Goal: Task Accomplishment & Management: Manage account settings

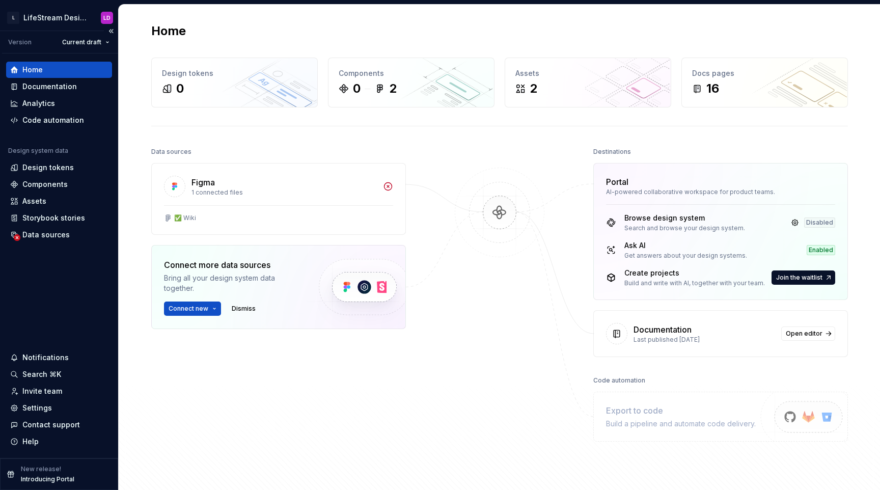
click at [40, 472] on p "New release!" at bounding box center [41, 469] width 40 height 8
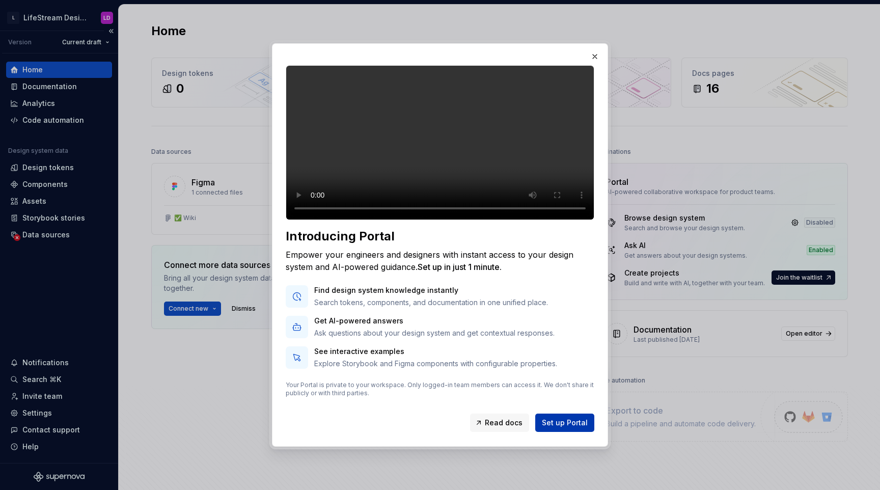
click at [565, 428] on span "Set up Portal" at bounding box center [565, 422] width 46 height 10
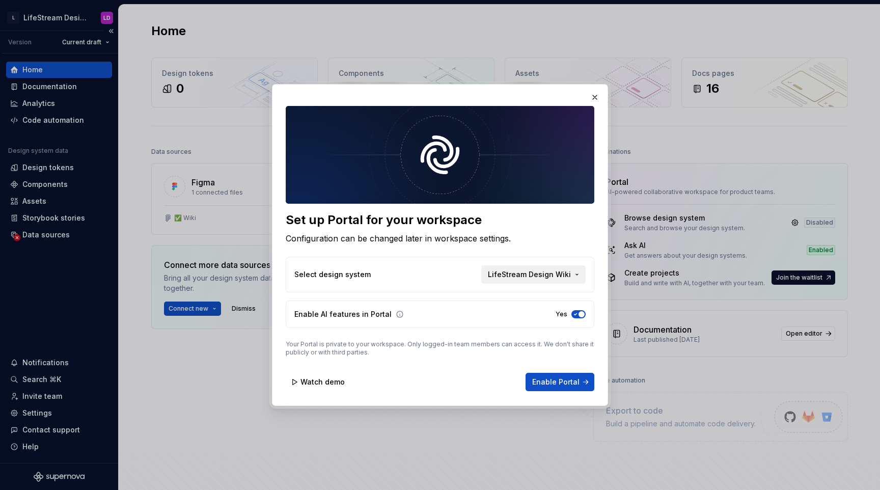
click at [532, 274] on span "LifeStream Design Wiki" at bounding box center [529, 274] width 83 height 10
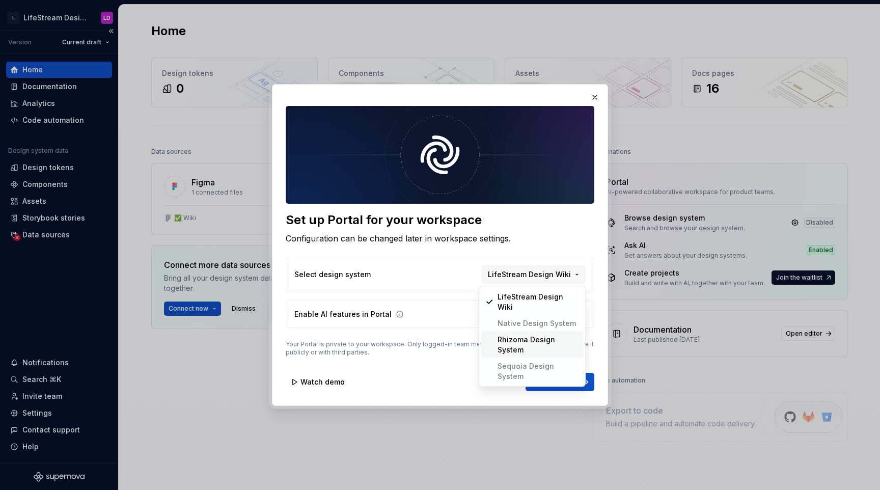
click at [533, 334] on div "Rhizoma Design System" at bounding box center [537, 344] width 81 height 20
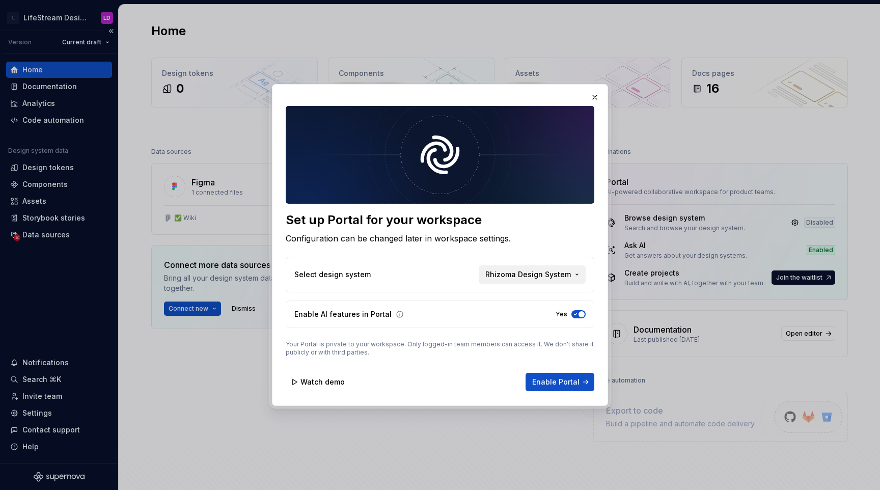
click at [548, 279] on span "Rhizoma Design System" at bounding box center [528, 274] width 86 height 10
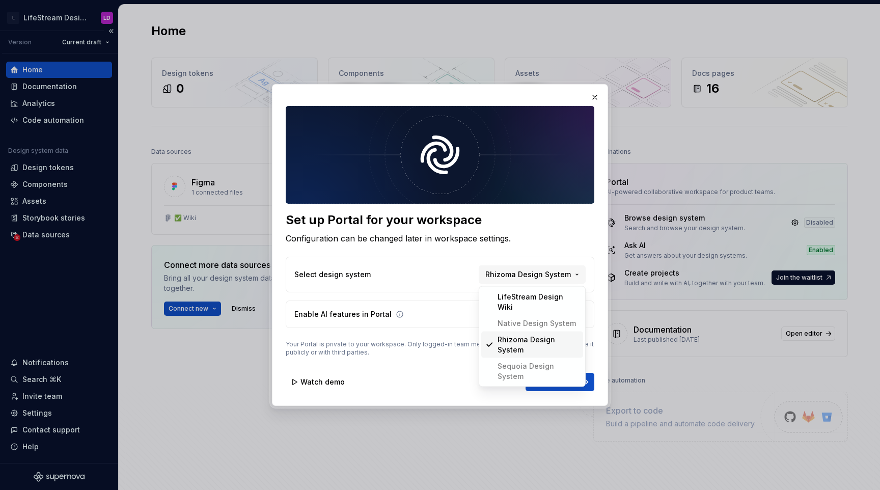
click at [502, 372] on div "Set up Portal for your workspace Configuration can be changed later in workspac…" at bounding box center [440, 245] width 880 height 490
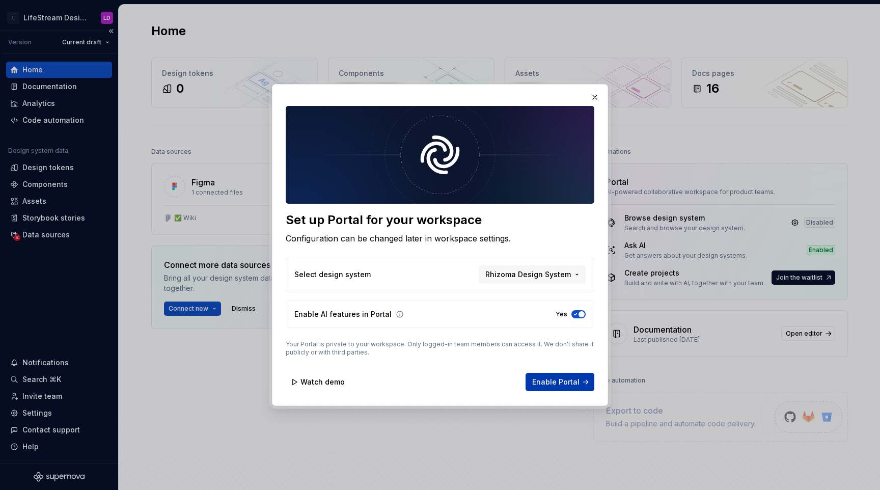
click at [550, 378] on span "Enable Portal" at bounding box center [555, 382] width 47 height 10
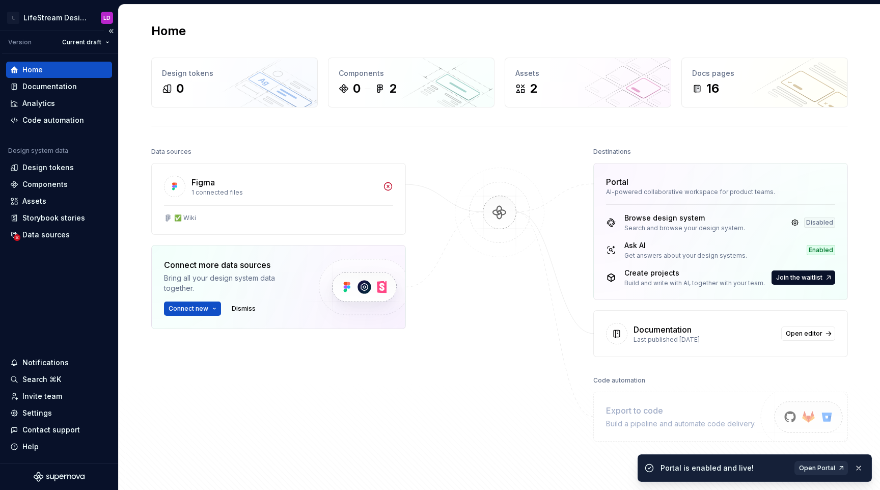
click at [830, 464] on span "Open Portal" at bounding box center [817, 468] width 36 height 8
click at [73, 14] on html "L LifeStream Design Wiki LD Version Current draft Home Documentation Analytics …" at bounding box center [440, 245] width 880 height 490
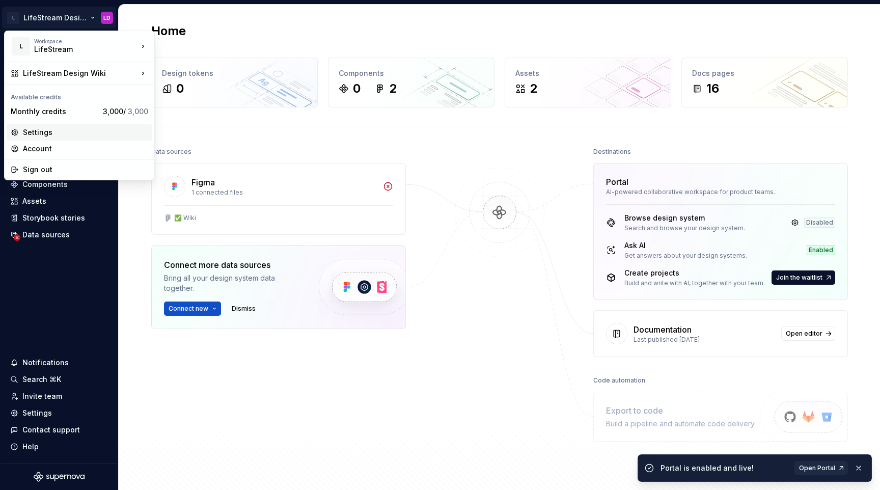
click at [84, 128] on div "Settings" at bounding box center [85, 132] width 125 height 10
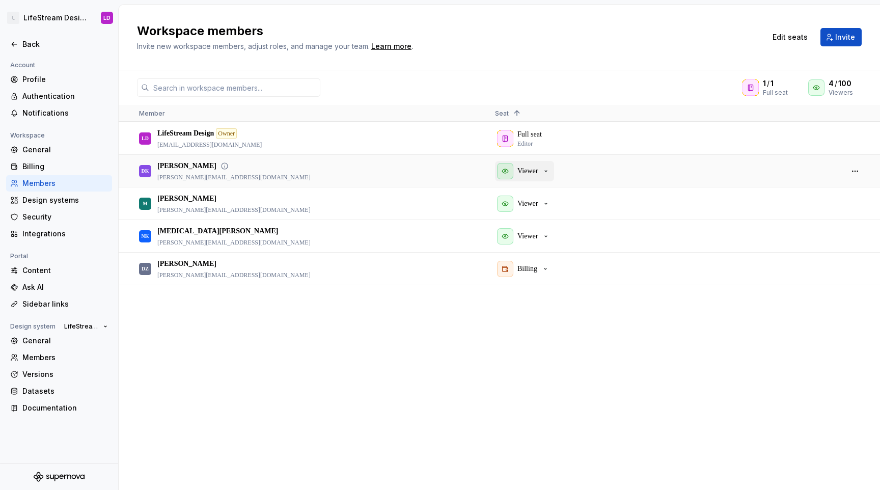
click at [543, 167] on div "Viewer" at bounding box center [523, 171] width 53 height 16
click at [539, 271] on div "Billing" at bounding box center [523, 269] width 52 height 16
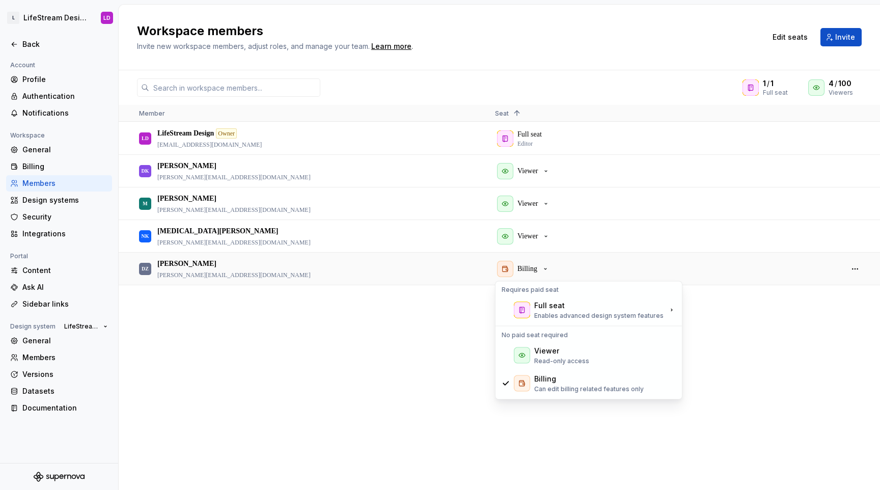
click at [417, 323] on div "LD LifeStream Design Owner [EMAIL_ADDRESS][DOMAIN_NAME] Full seat Editor DK [PE…" at bounding box center [499, 305] width 761 height 367
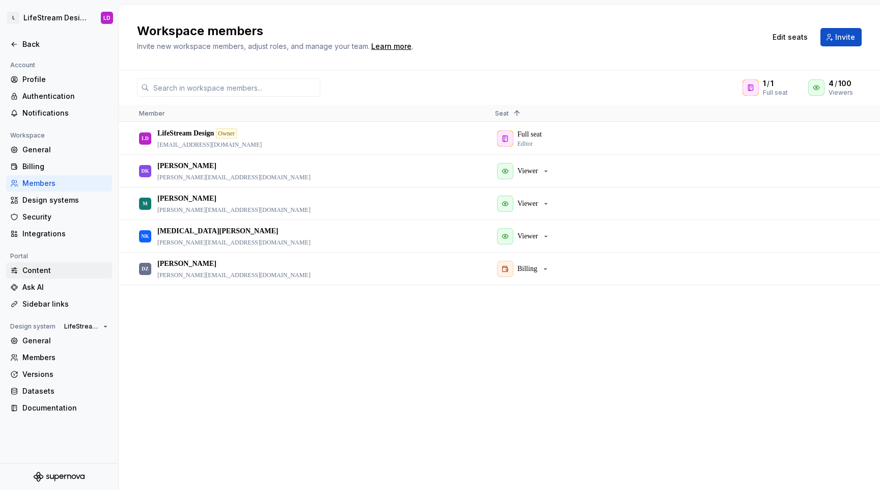
click at [62, 269] on div "Content" at bounding box center [65, 270] width 86 height 10
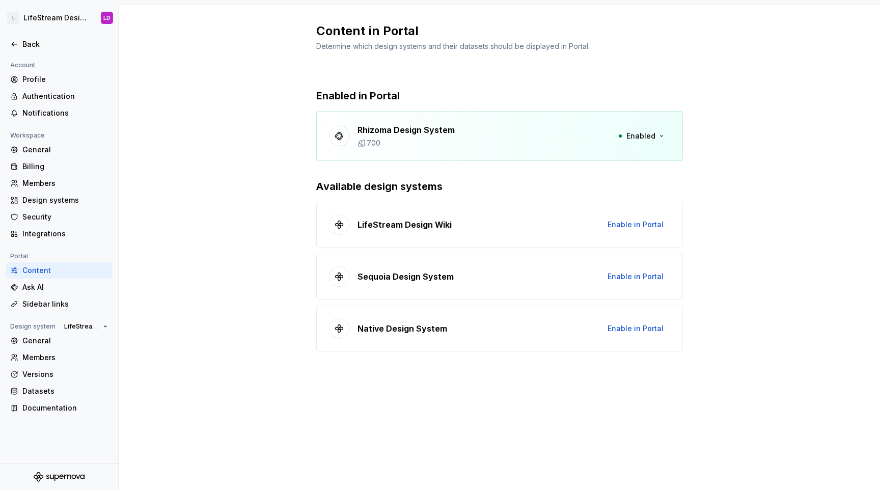
click at [391, 133] on p "Rhizoma Design System" at bounding box center [405, 130] width 97 height 12
click at [376, 143] on p "700" at bounding box center [373, 143] width 14 height 10
click at [663, 138] on button "Enabled" at bounding box center [640, 136] width 59 height 18
click at [587, 108] on div "Enabled in Portal Rhizoma Design System 700 Enabled" at bounding box center [499, 125] width 366 height 72
click at [378, 24] on h2 "Content in Portal" at bounding box center [493, 31] width 354 height 16
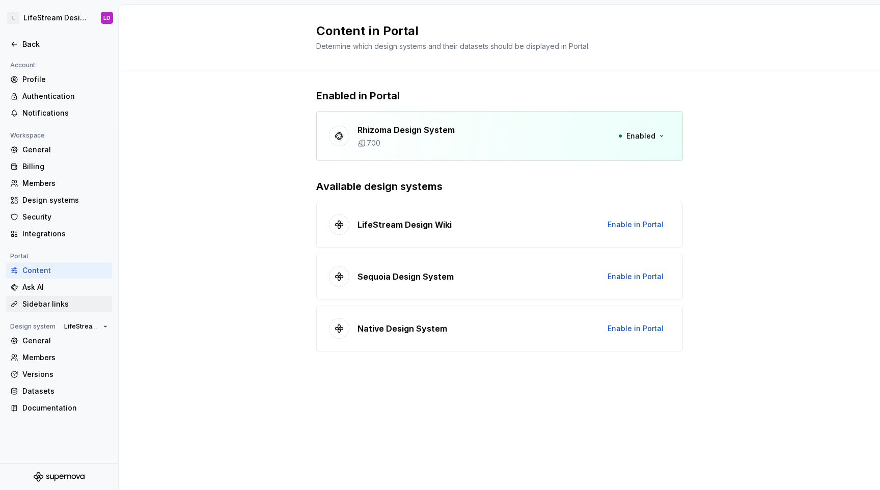
click at [67, 306] on div "Sidebar links" at bounding box center [65, 304] width 86 height 10
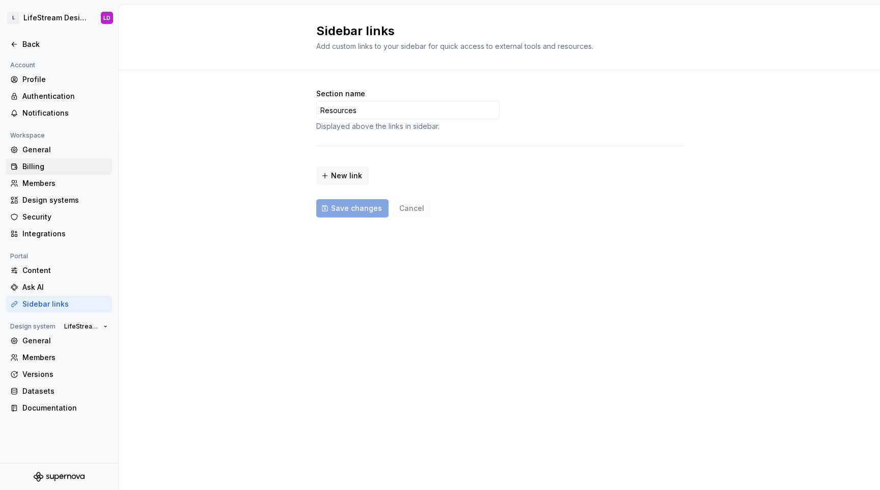
click at [55, 163] on div "Billing" at bounding box center [65, 166] width 86 height 10
